Goal: Book appointment/travel/reservation

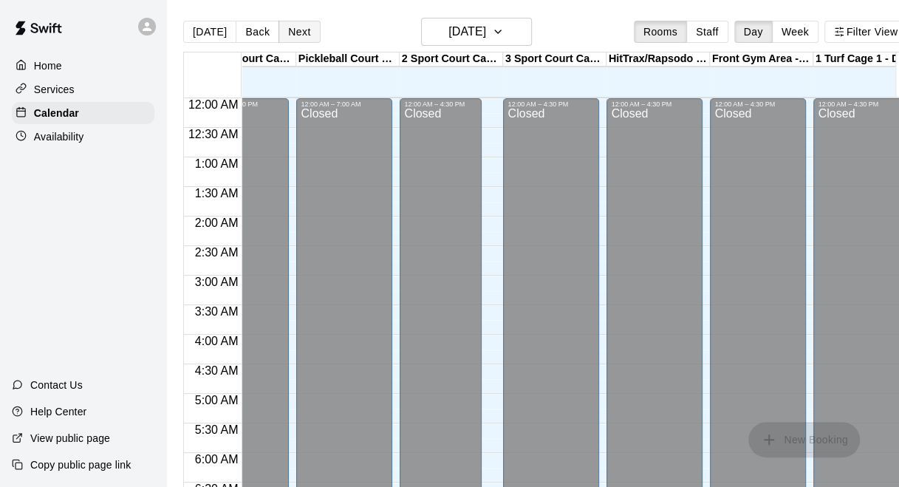
click at [298, 30] on button "Next" at bounding box center [298, 32] width 41 height 22
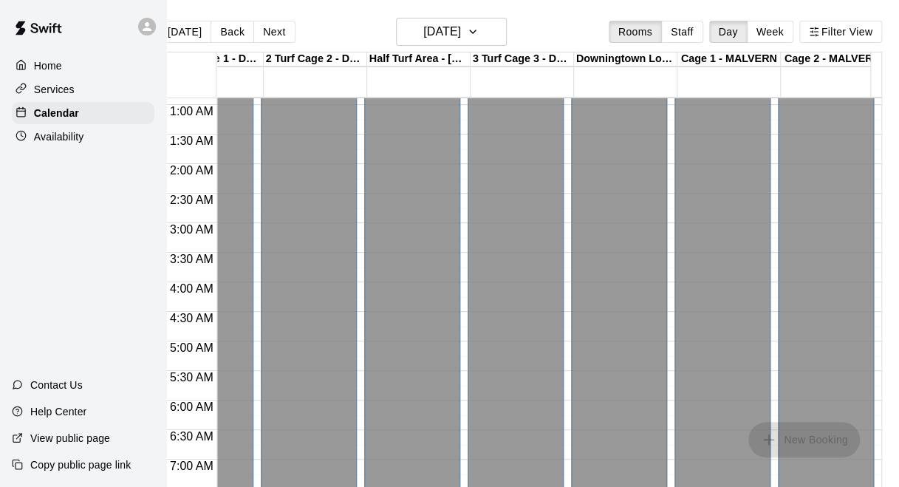
scroll to position [0, 34]
click at [261, 35] on button "Next" at bounding box center [273, 32] width 41 height 22
click at [260, 31] on button "Next" at bounding box center [273, 32] width 41 height 22
click at [262, 30] on button "Next" at bounding box center [273, 32] width 41 height 22
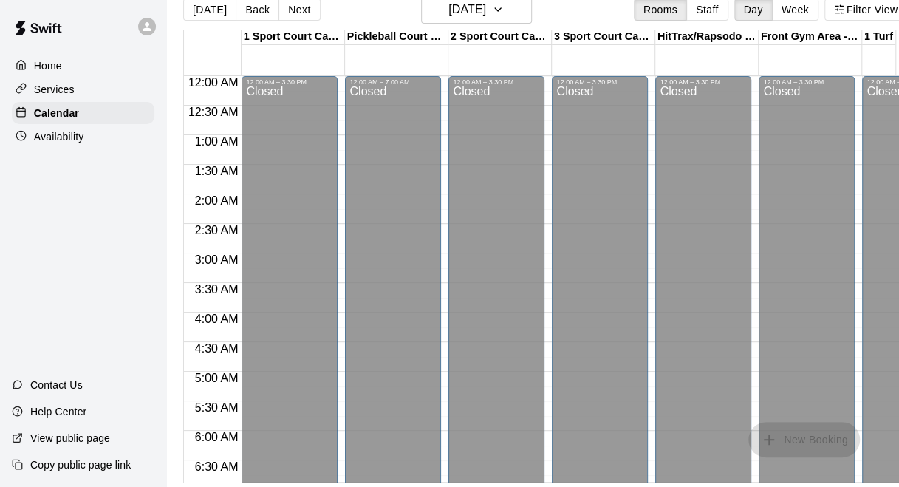
scroll to position [0, 0]
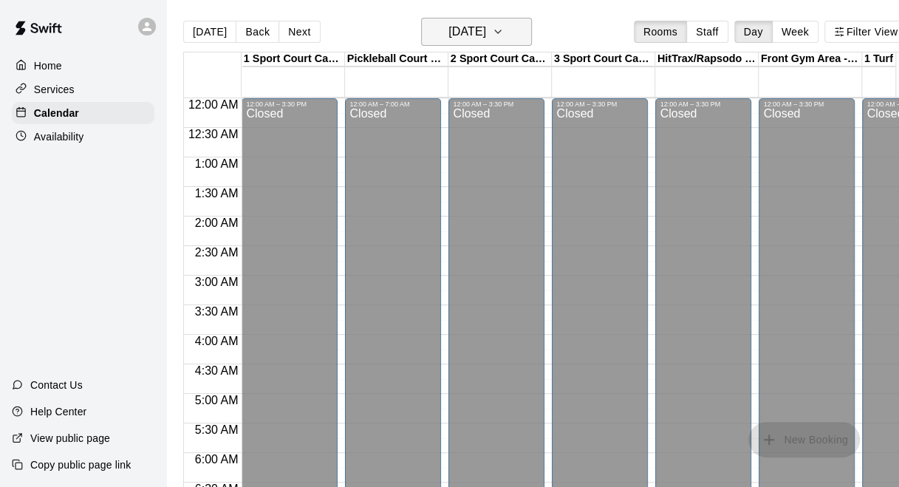
click at [486, 30] on h6 "[DATE]" at bounding box center [467, 31] width 38 height 21
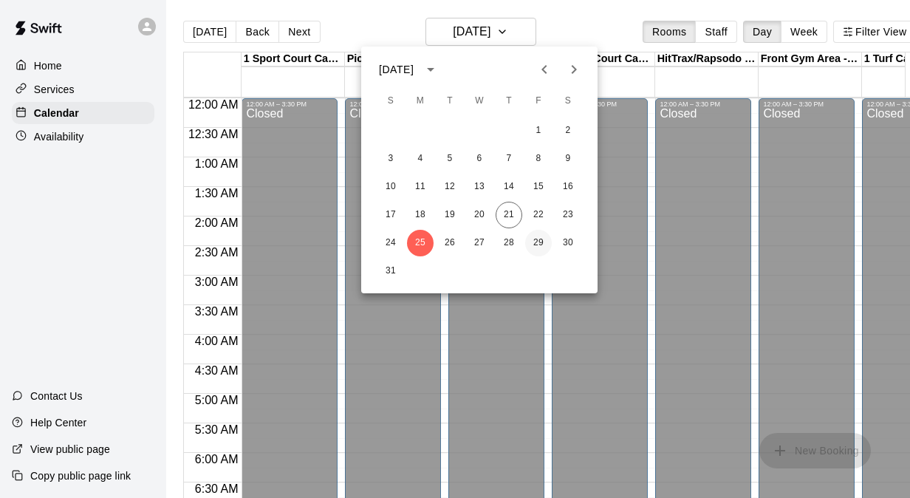
click at [537, 240] on button "29" at bounding box center [538, 243] width 27 height 27
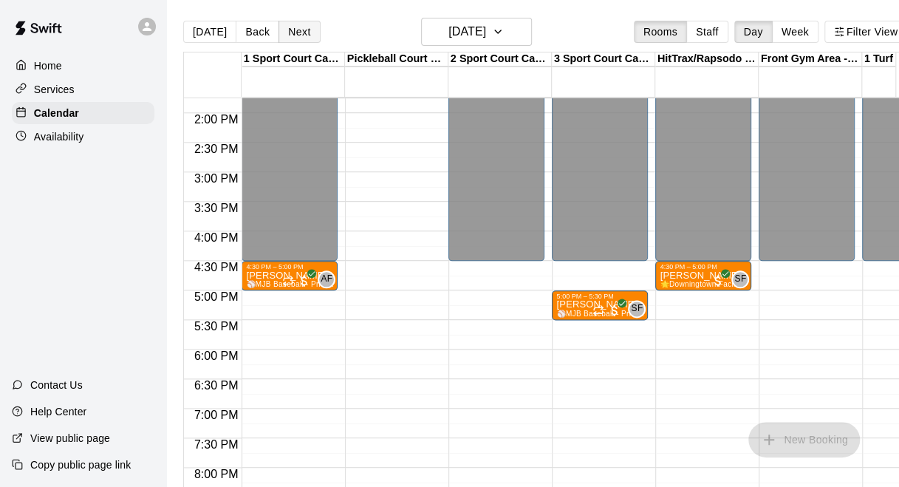
click at [289, 35] on button "Next" at bounding box center [298, 32] width 41 height 22
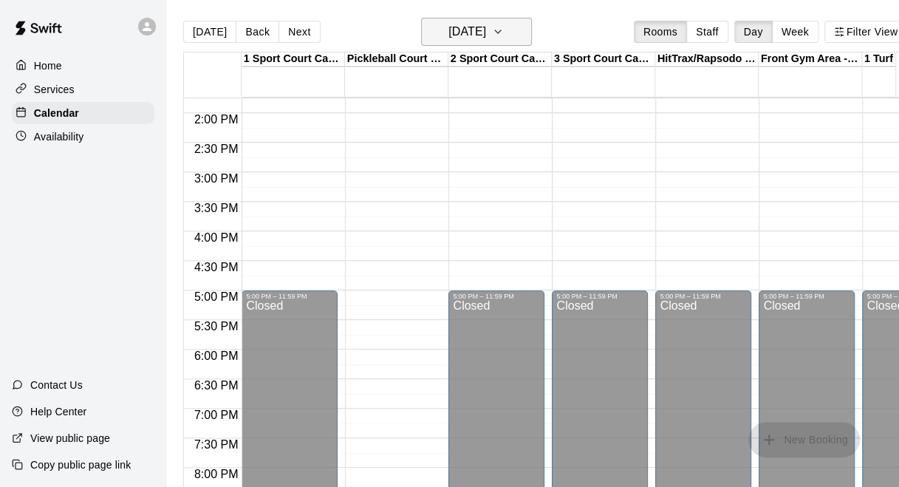
click at [504, 35] on icon "button" at bounding box center [498, 32] width 12 height 18
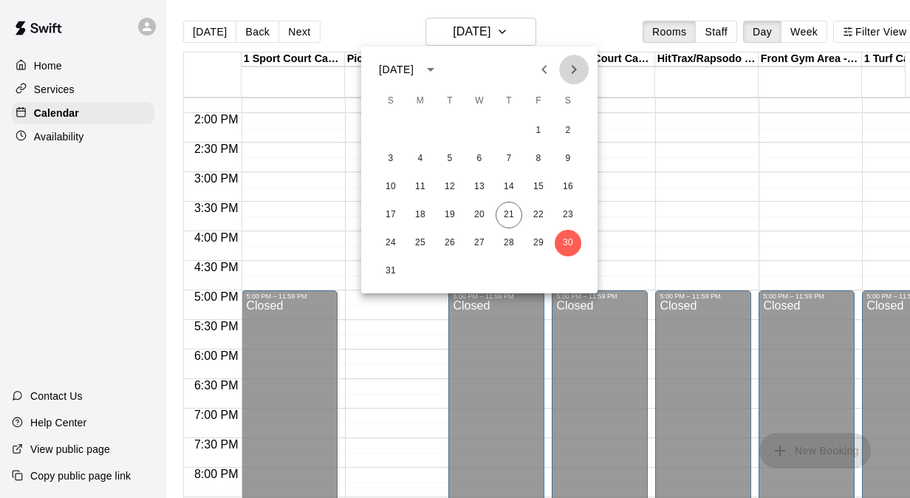
click at [576, 68] on icon "Next month" at bounding box center [574, 70] width 18 height 18
click at [542, 128] on button "5" at bounding box center [538, 130] width 27 height 27
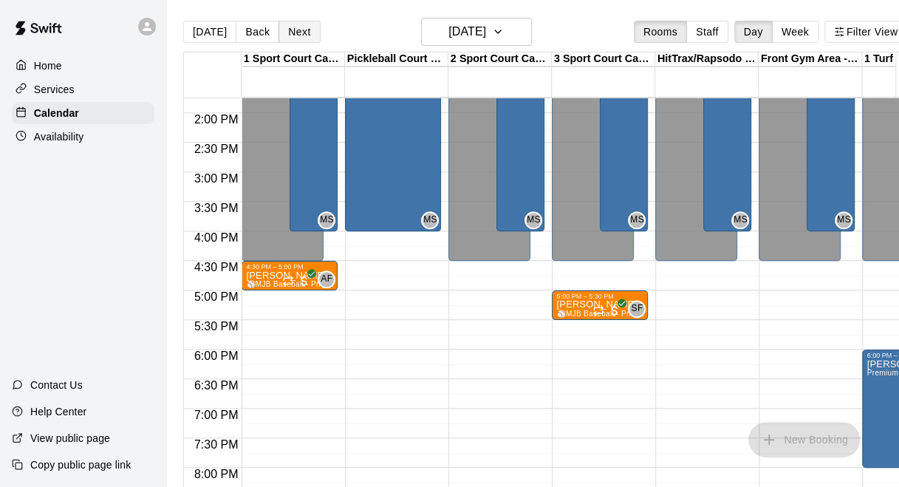
click at [297, 35] on button "Next" at bounding box center [298, 32] width 41 height 22
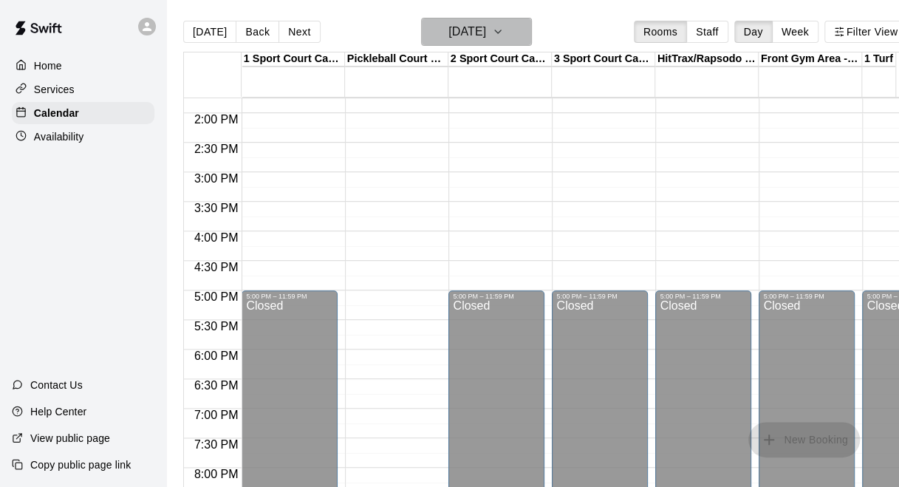
click at [466, 37] on h6 "[DATE]" at bounding box center [467, 31] width 38 height 21
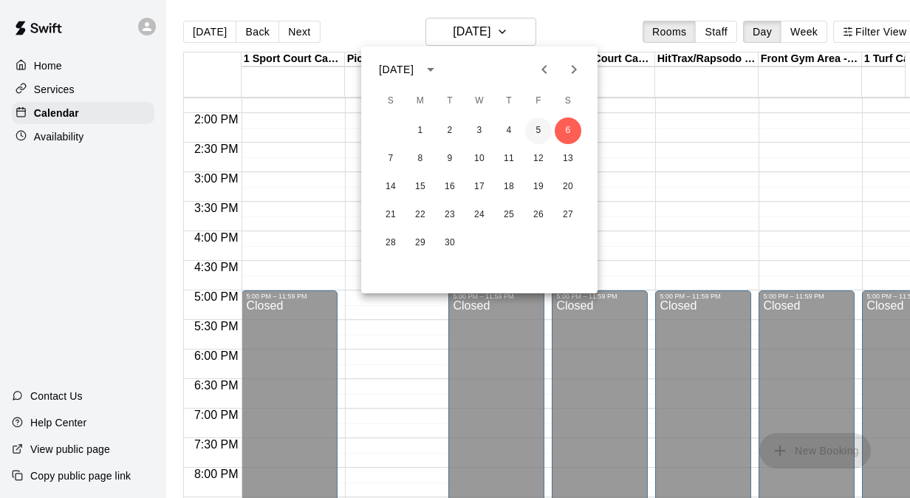
click at [537, 129] on button "5" at bounding box center [538, 130] width 27 height 27
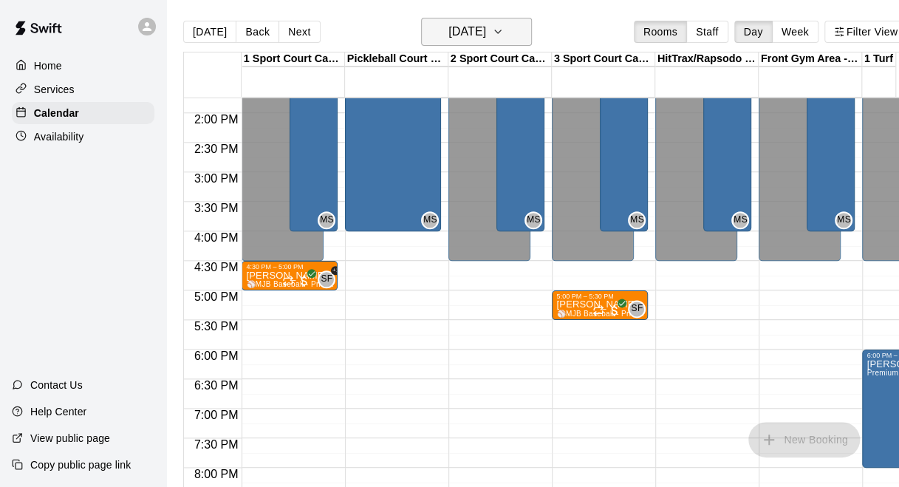
click at [504, 27] on icon "button" at bounding box center [498, 32] width 12 height 18
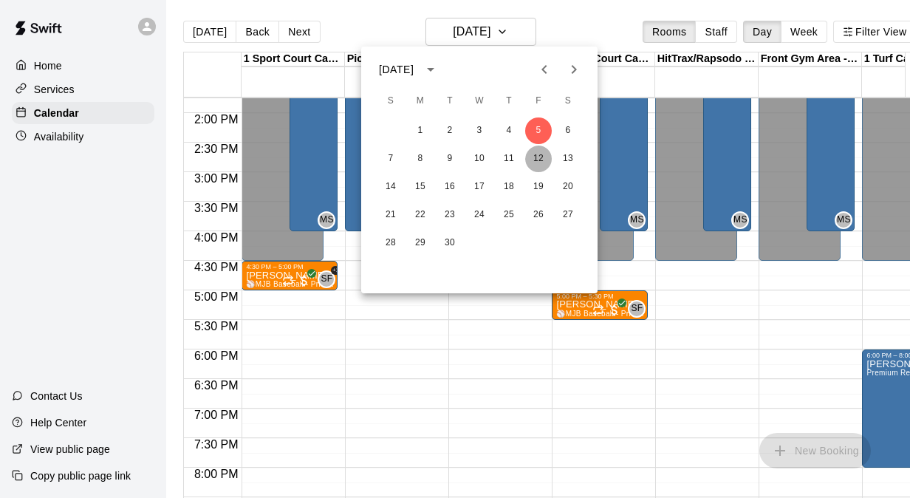
click at [538, 154] on button "12" at bounding box center [538, 158] width 27 height 27
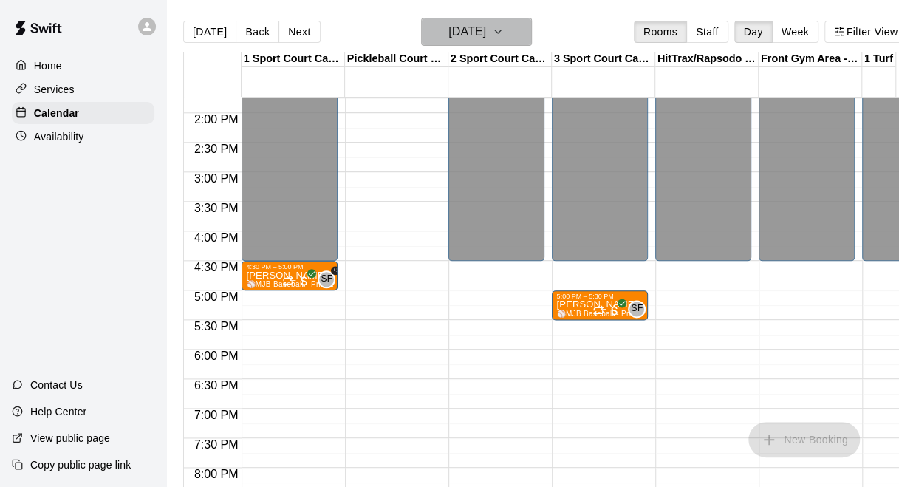
click at [504, 33] on icon "button" at bounding box center [498, 32] width 12 height 18
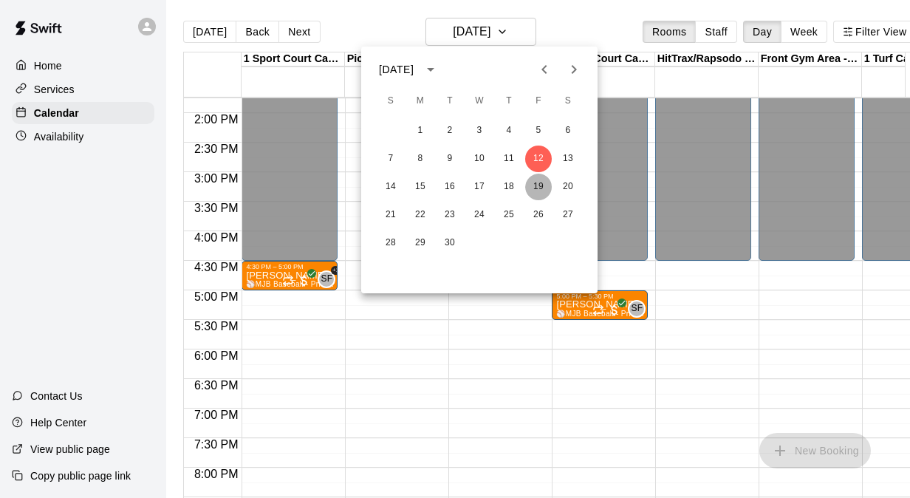
click at [543, 179] on button "19" at bounding box center [538, 187] width 27 height 27
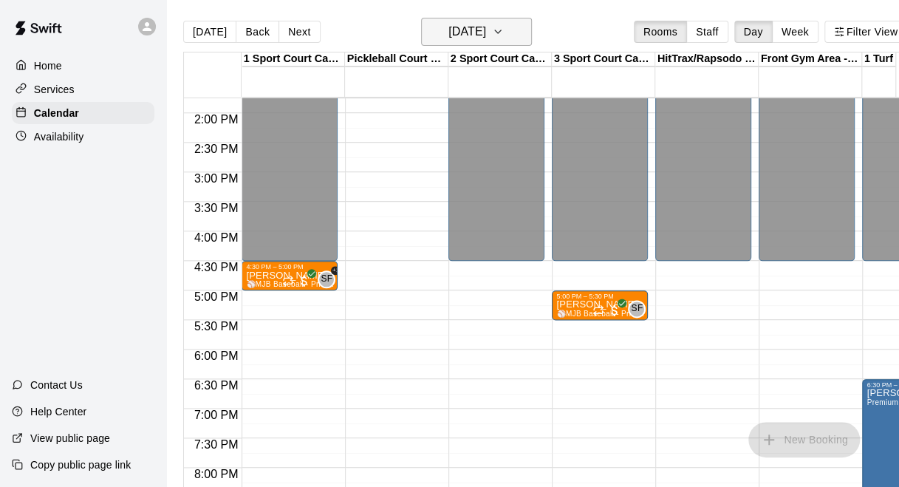
click at [504, 28] on icon "button" at bounding box center [498, 32] width 12 height 18
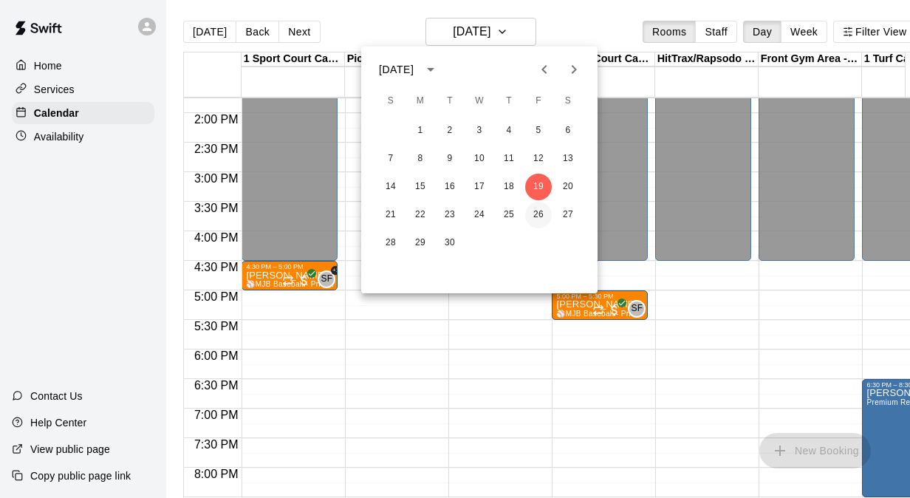
click at [539, 209] on button "26" at bounding box center [538, 215] width 27 height 27
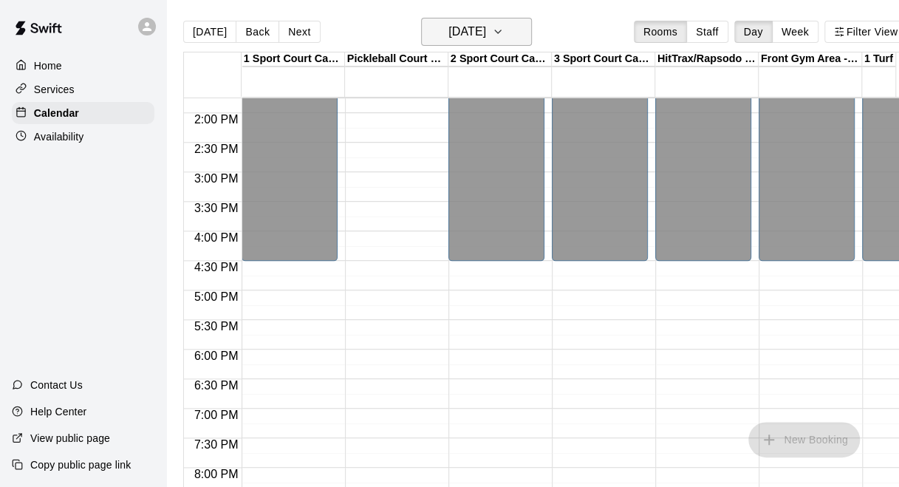
click at [504, 26] on icon "button" at bounding box center [498, 32] width 12 height 18
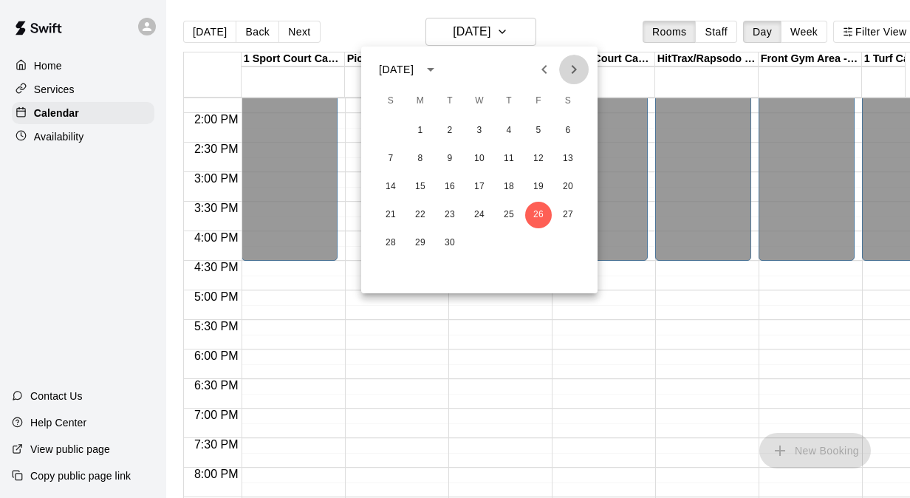
click at [569, 69] on icon "Next month" at bounding box center [574, 70] width 18 height 18
click at [538, 131] on button "3" at bounding box center [538, 130] width 27 height 27
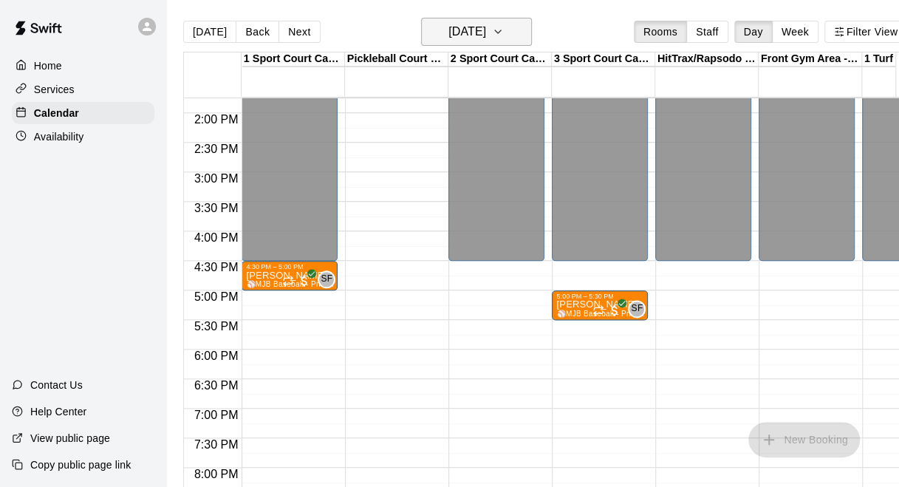
click at [504, 29] on icon "button" at bounding box center [498, 32] width 12 height 18
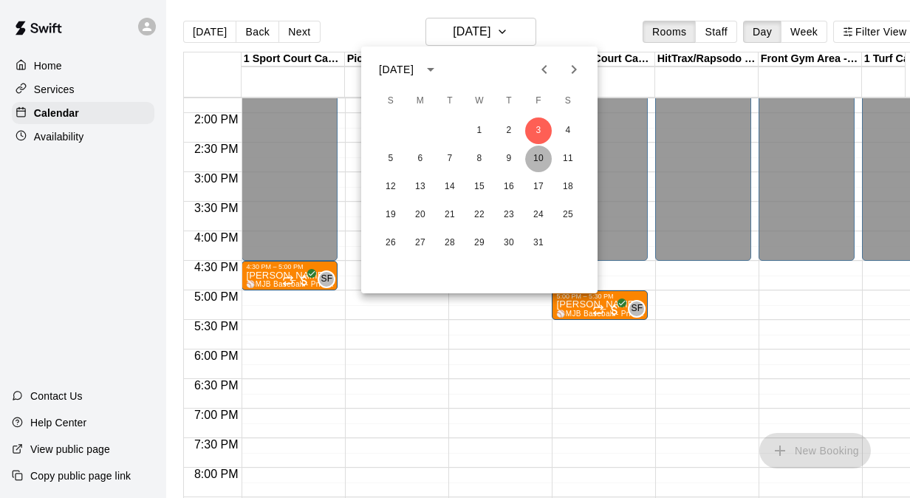
click at [542, 157] on button "10" at bounding box center [538, 158] width 27 height 27
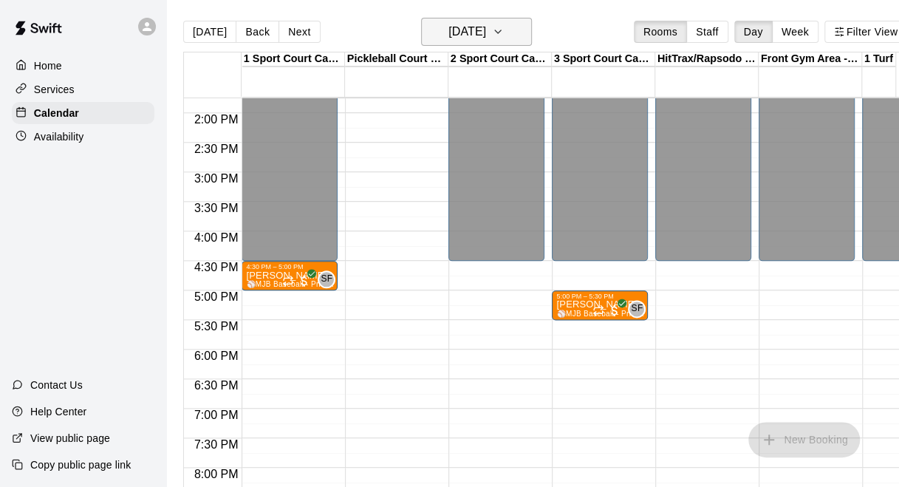
click at [504, 29] on icon "button" at bounding box center [498, 32] width 12 height 18
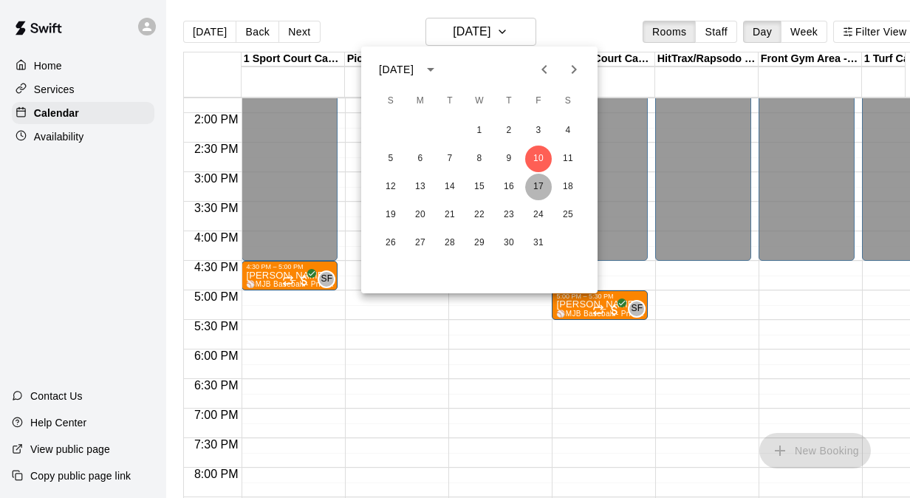
click at [538, 185] on button "17" at bounding box center [538, 187] width 27 height 27
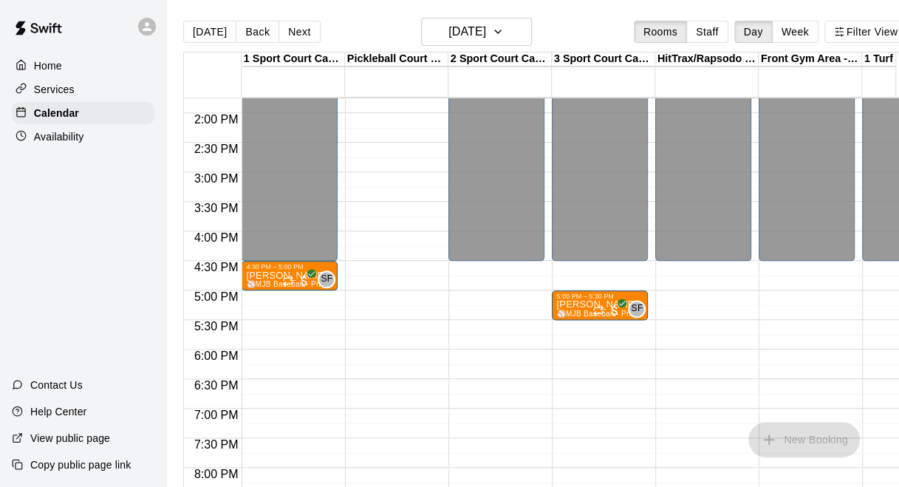
click at [535, 24] on div "[DATE] Back [DATE][DATE] Rooms Staff Day Week Filter View" at bounding box center [545, 35] width 724 height 34
click at [524, 31] on button "[DATE]" at bounding box center [476, 32] width 111 height 28
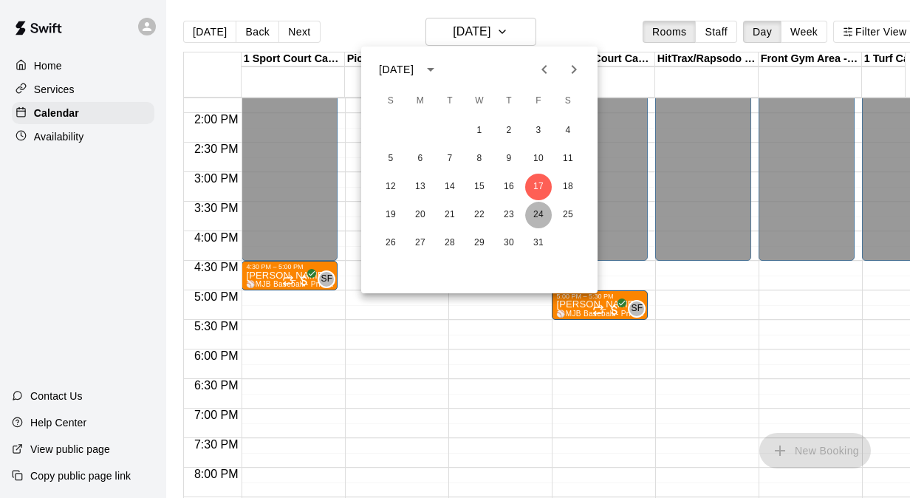
click at [543, 216] on button "24" at bounding box center [538, 215] width 27 height 27
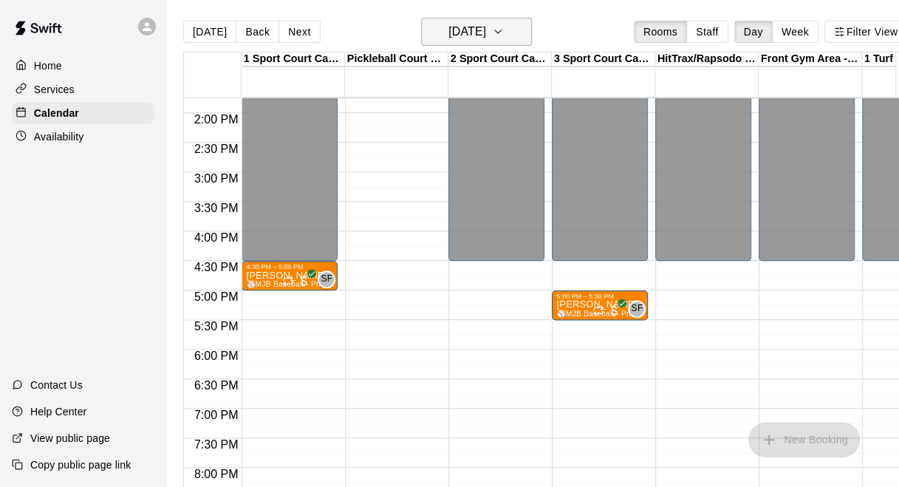
click at [504, 34] on icon "button" at bounding box center [498, 32] width 12 height 18
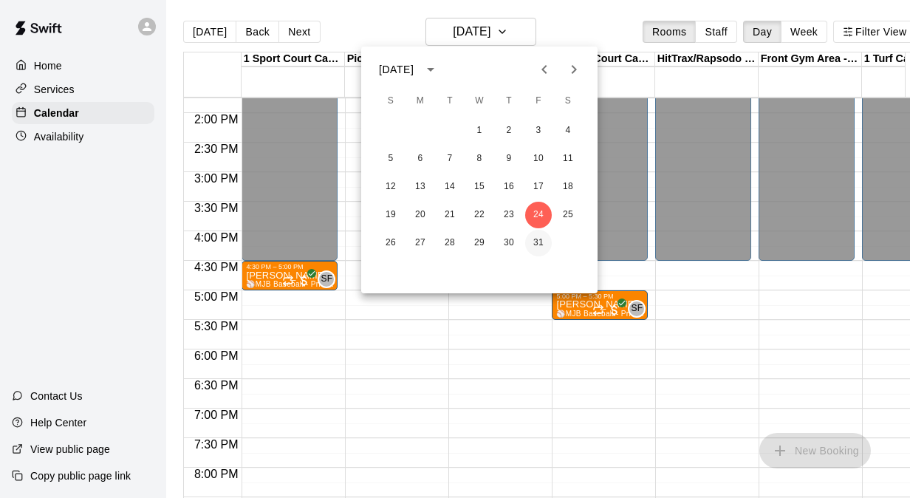
click at [545, 239] on button "31" at bounding box center [538, 243] width 27 height 27
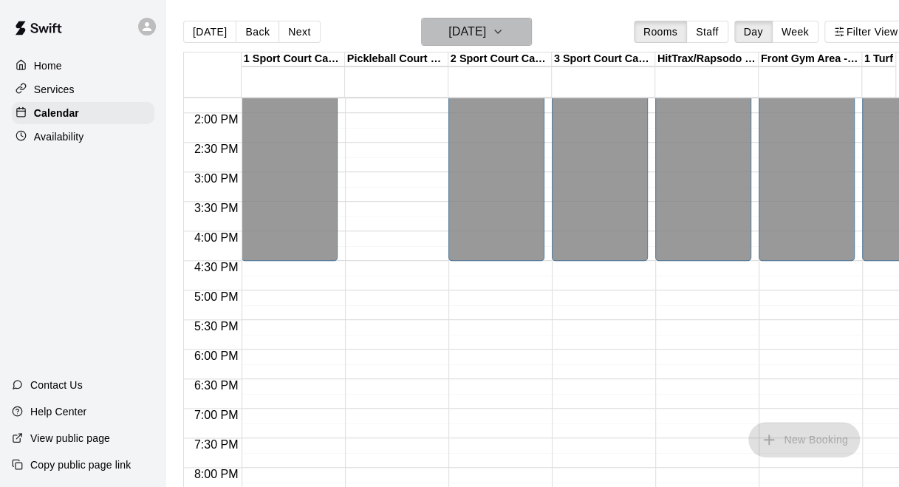
click at [504, 31] on icon "button" at bounding box center [498, 32] width 12 height 18
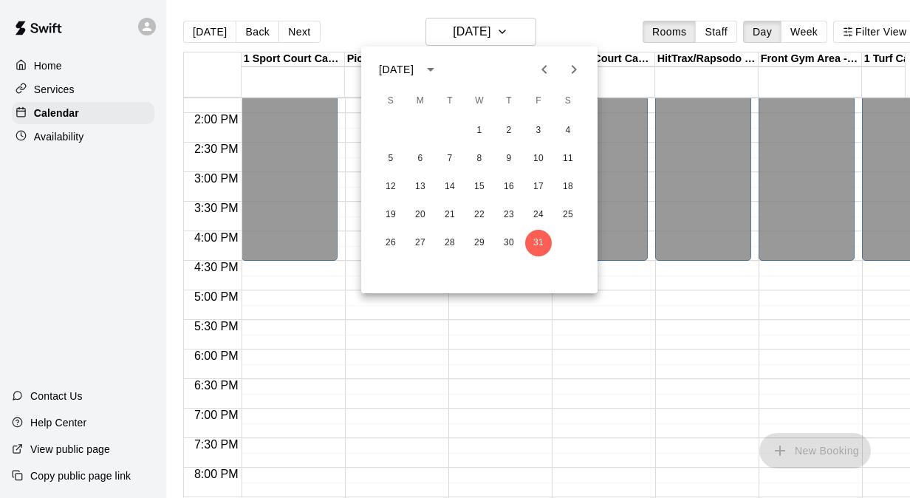
click at [577, 69] on icon "Next month" at bounding box center [574, 70] width 18 height 18
click at [538, 162] on button "7" at bounding box center [538, 158] width 27 height 27
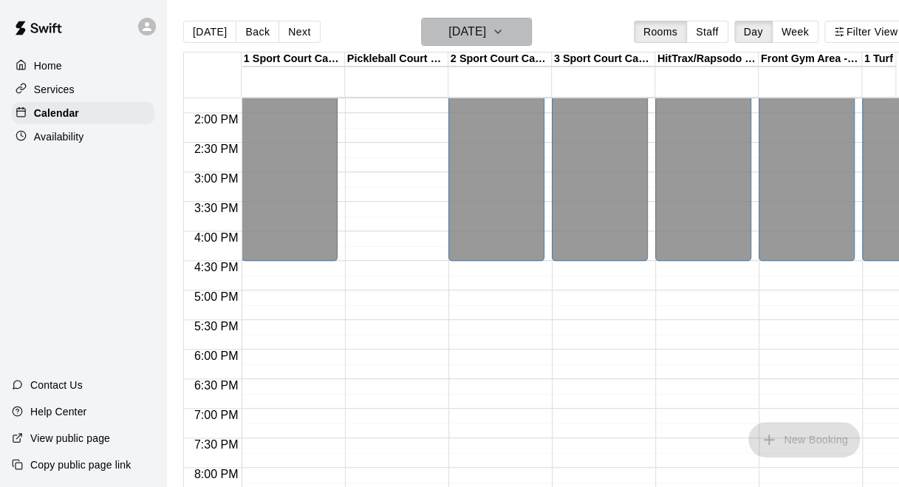
click at [456, 41] on h6 "[DATE]" at bounding box center [467, 31] width 38 height 21
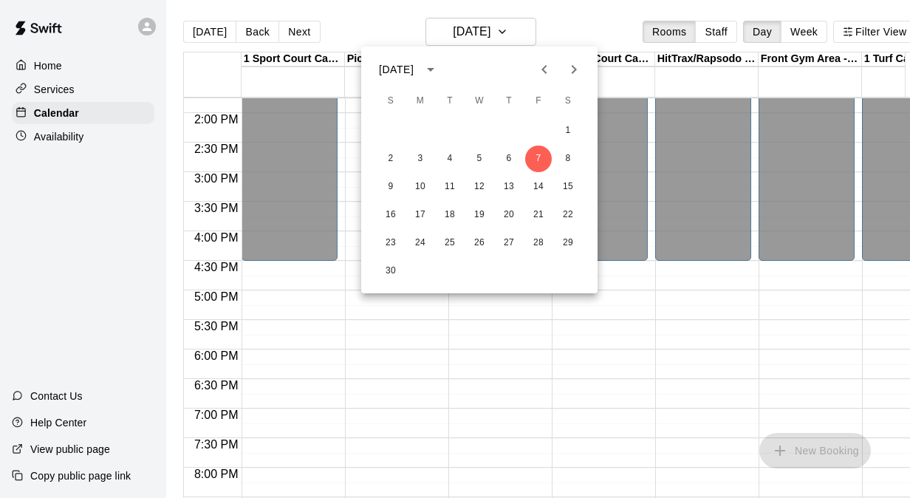
click at [545, 70] on icon "Previous month" at bounding box center [544, 70] width 18 height 18
click at [536, 130] on button "3" at bounding box center [538, 130] width 27 height 27
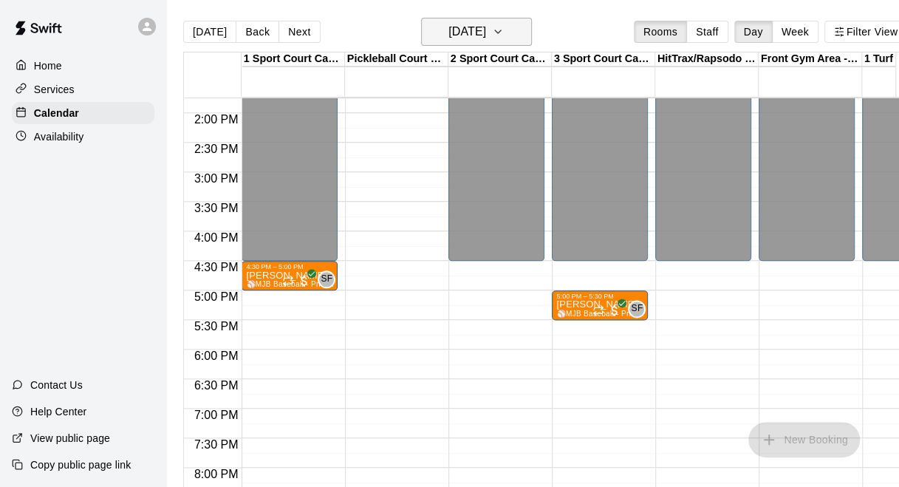
click at [476, 24] on h6 "[DATE]" at bounding box center [467, 31] width 38 height 21
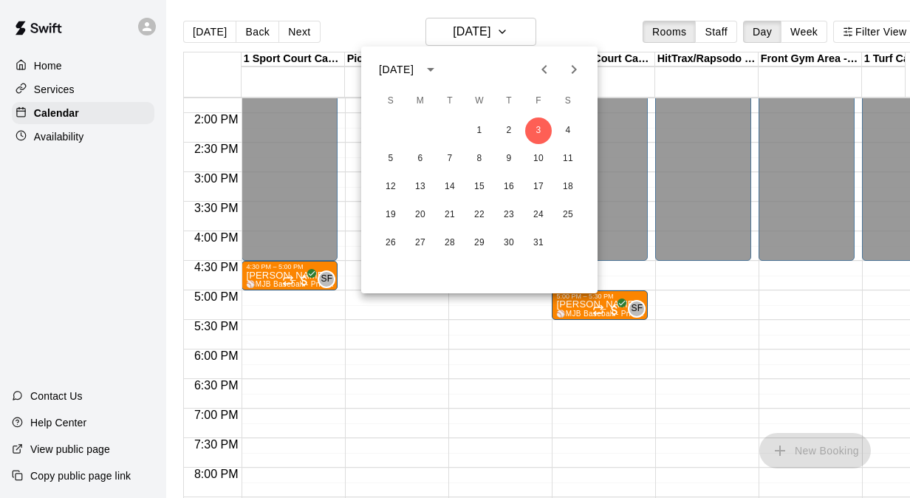
click at [540, 72] on icon "Previous month" at bounding box center [544, 70] width 18 height 18
click at [545, 215] on button "26" at bounding box center [538, 215] width 27 height 27
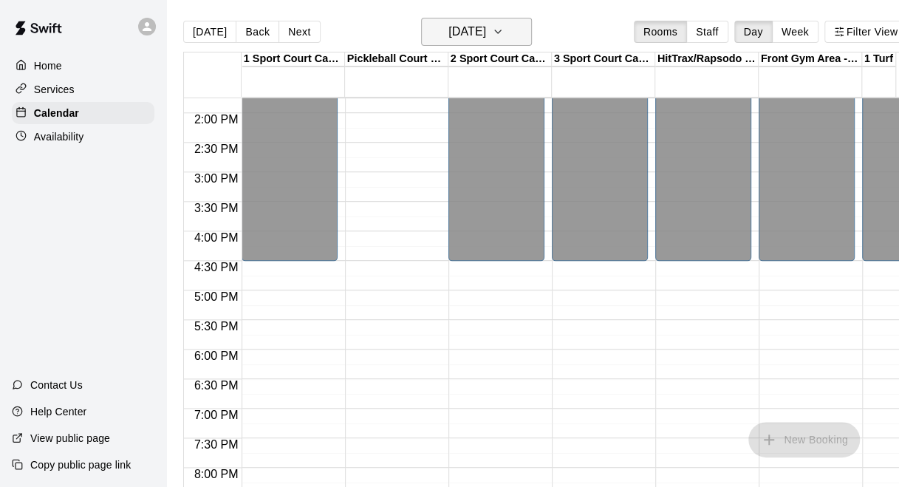
click at [504, 31] on icon "button" at bounding box center [498, 32] width 12 height 18
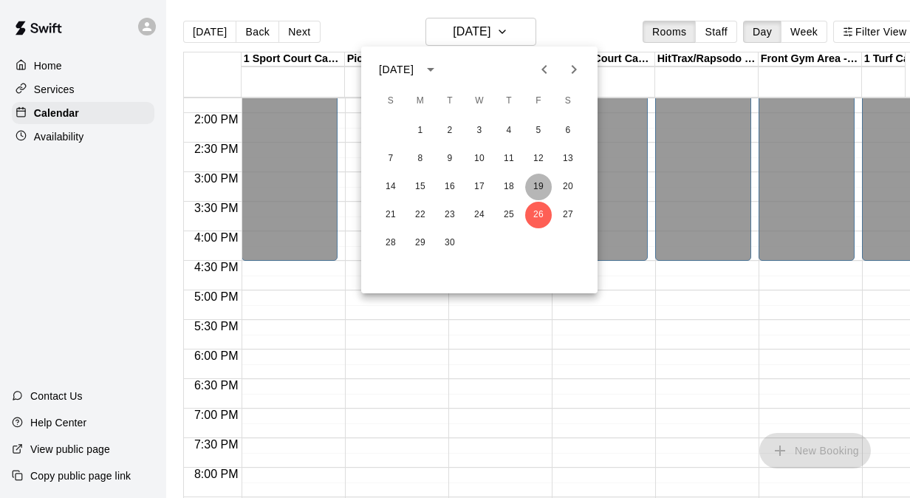
click at [543, 179] on button "19" at bounding box center [538, 187] width 27 height 27
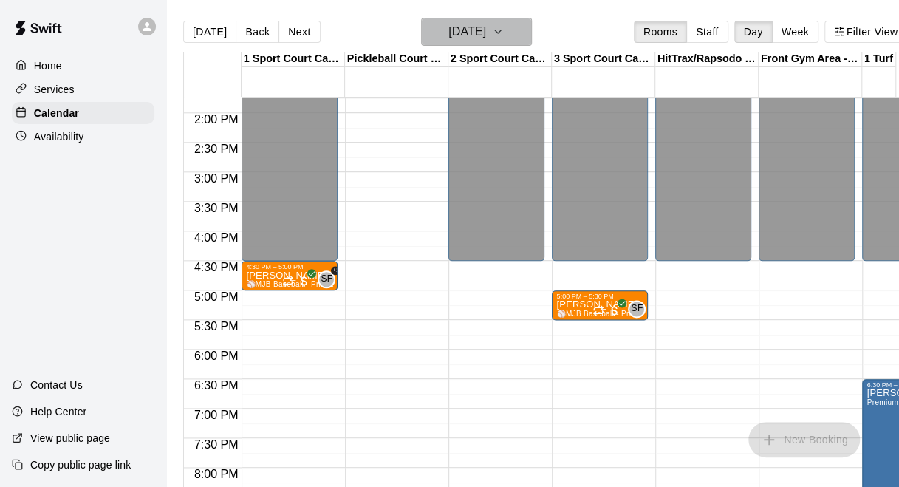
click at [504, 25] on icon "button" at bounding box center [498, 32] width 12 height 18
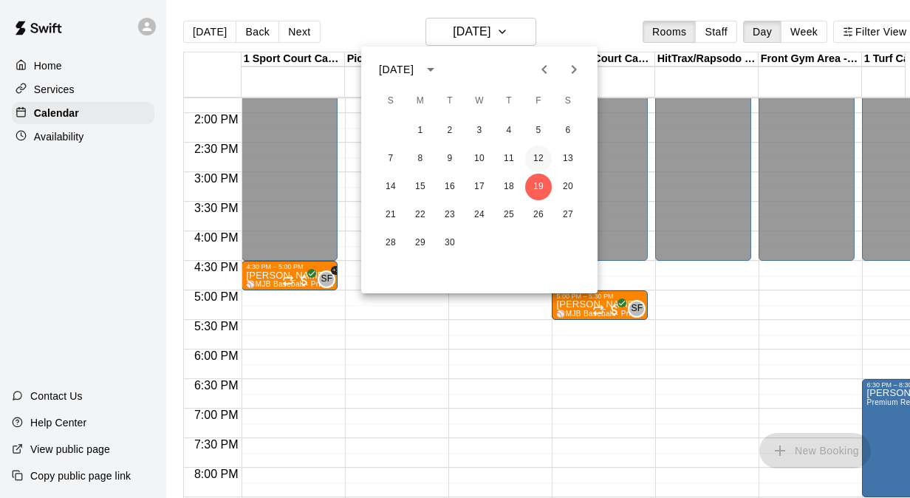
click at [543, 162] on button "12" at bounding box center [538, 158] width 27 height 27
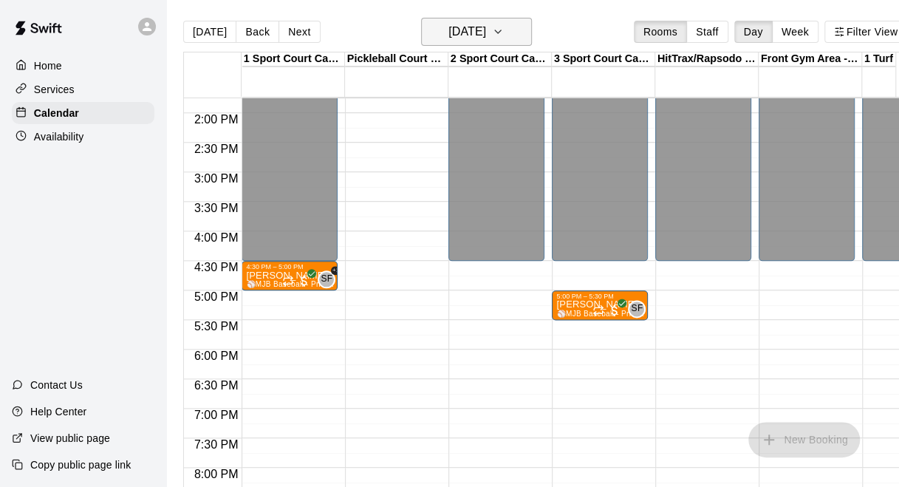
click at [504, 34] on icon "button" at bounding box center [498, 32] width 12 height 18
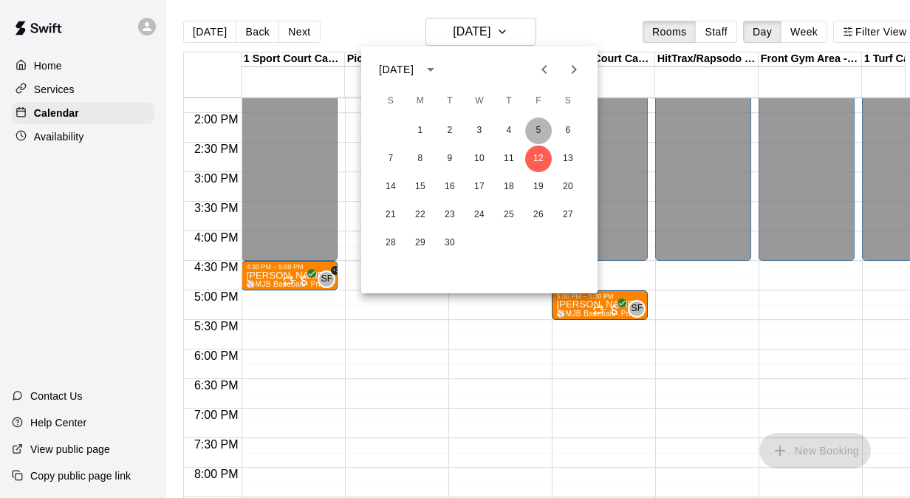
click at [540, 130] on button "5" at bounding box center [538, 130] width 27 height 27
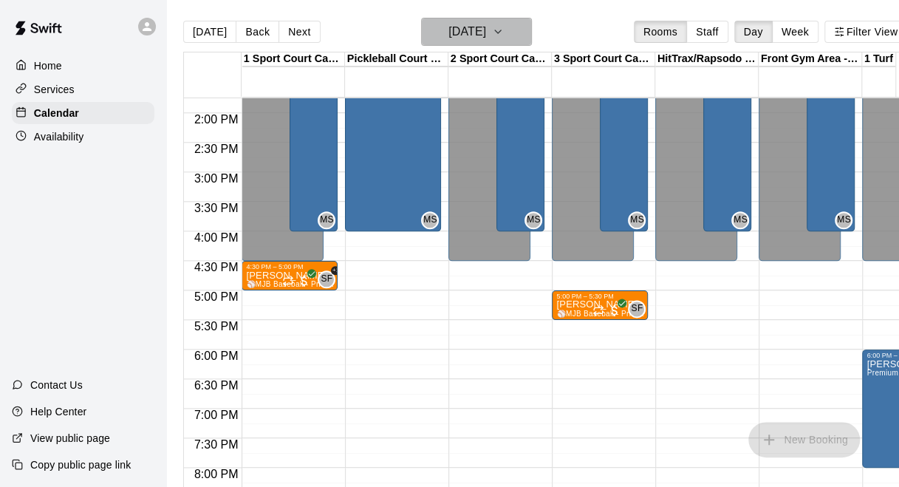
click at [504, 38] on icon "button" at bounding box center [498, 32] width 12 height 18
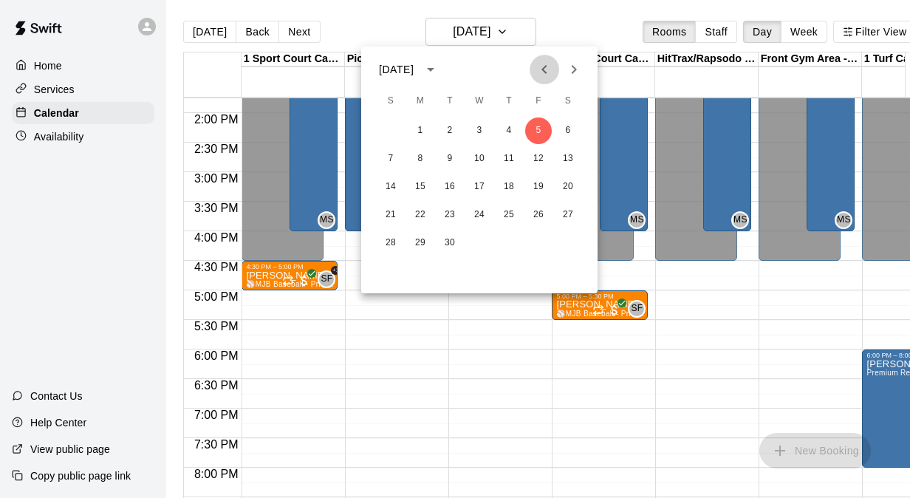
click at [548, 66] on icon "Previous month" at bounding box center [544, 70] width 18 height 18
click at [540, 239] on button "29" at bounding box center [538, 243] width 27 height 27
